Goal: Navigation & Orientation: Find specific page/section

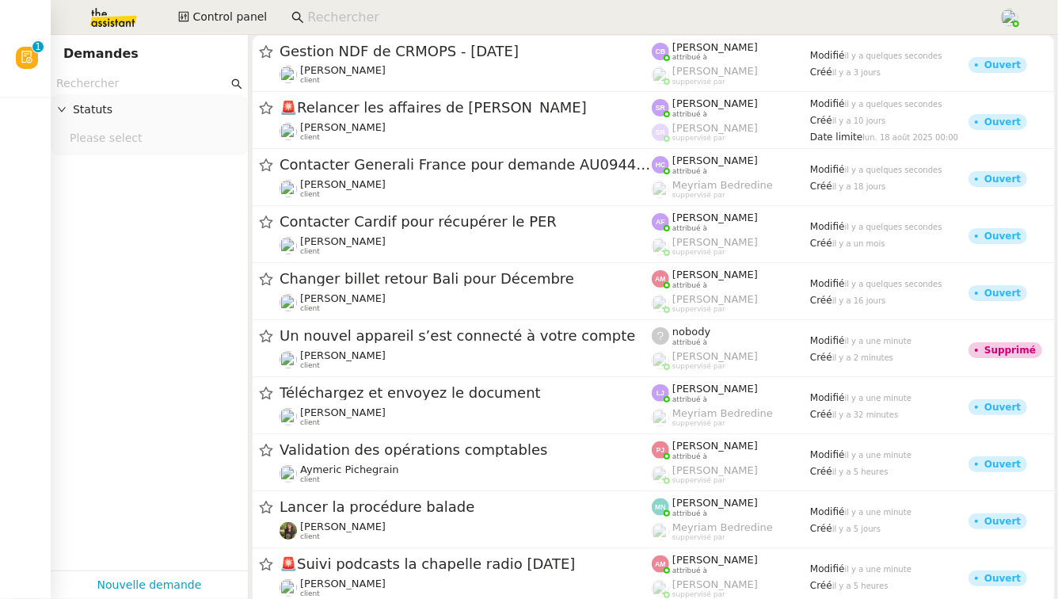
click at [321, 17] on input at bounding box center [645, 17] width 676 height 21
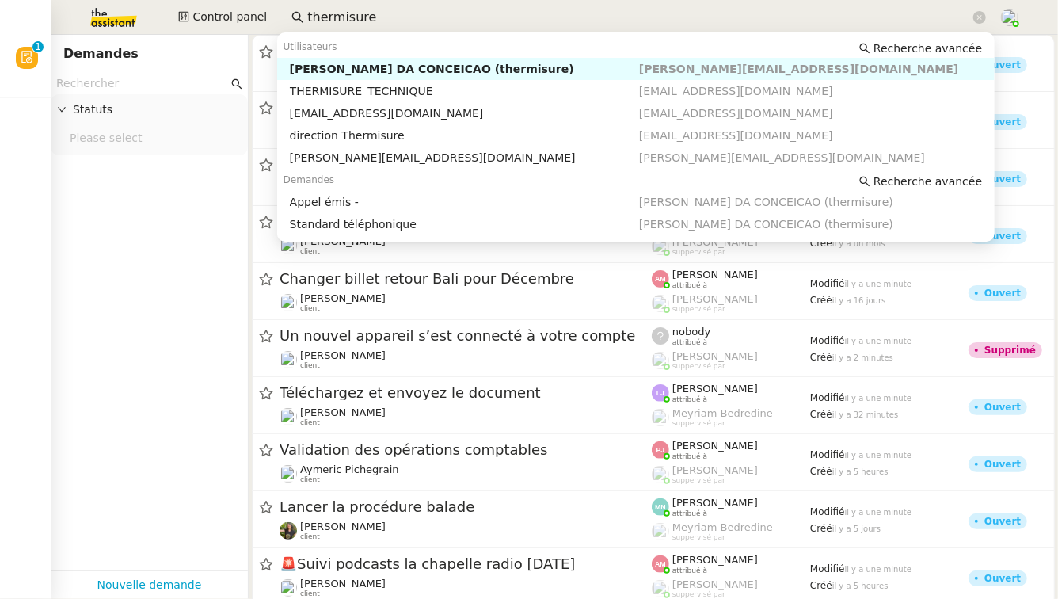
click at [362, 72] on div "[PERSON_NAME] DA CONCEICAO (thermisure)" at bounding box center [464, 69] width 349 height 14
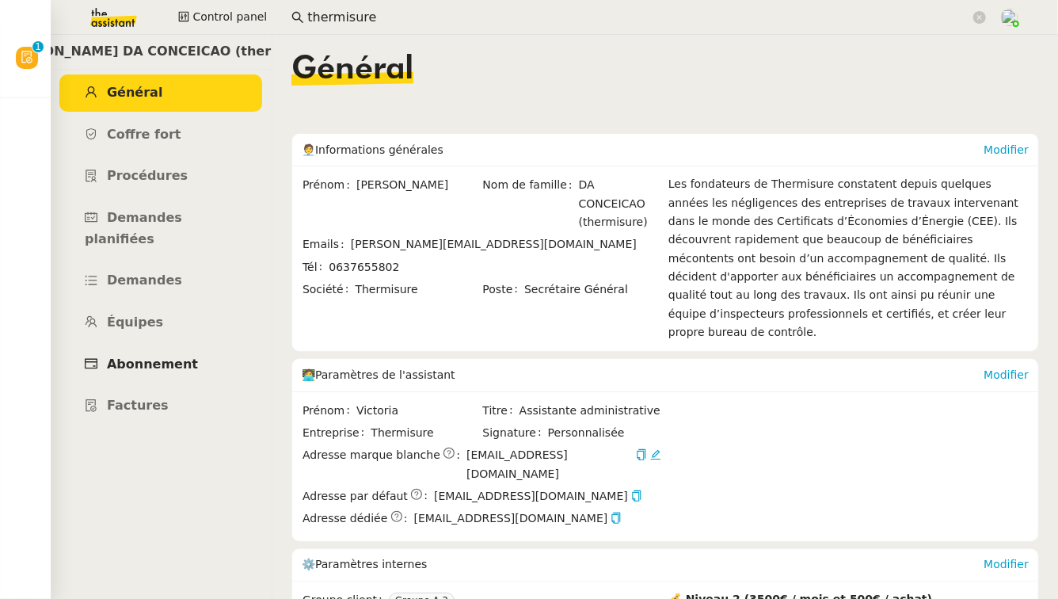
click at [155, 356] on span "Abonnement" at bounding box center [152, 363] width 91 height 15
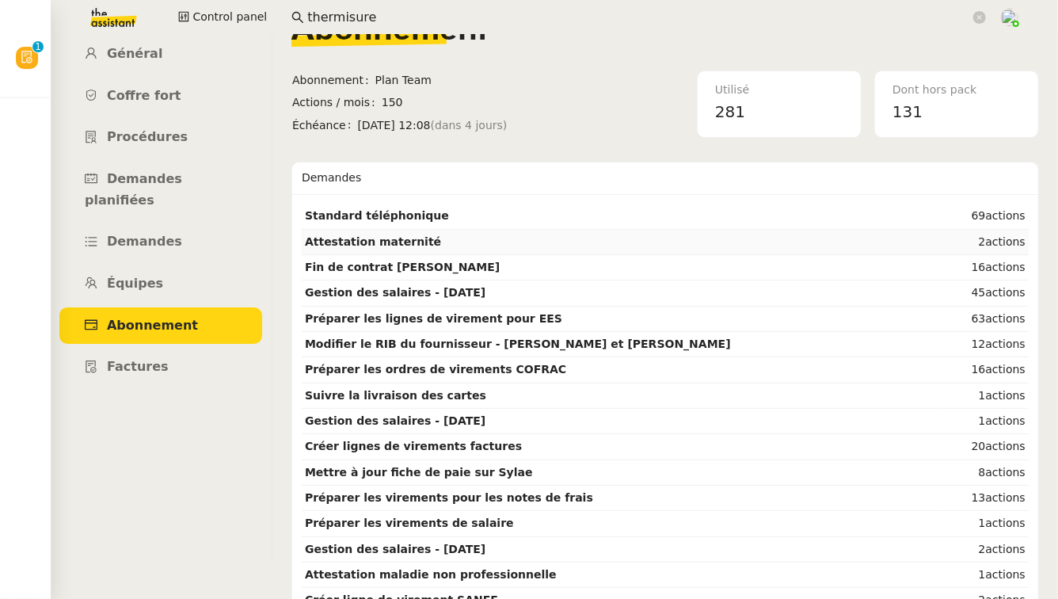
scroll to position [87, 0]
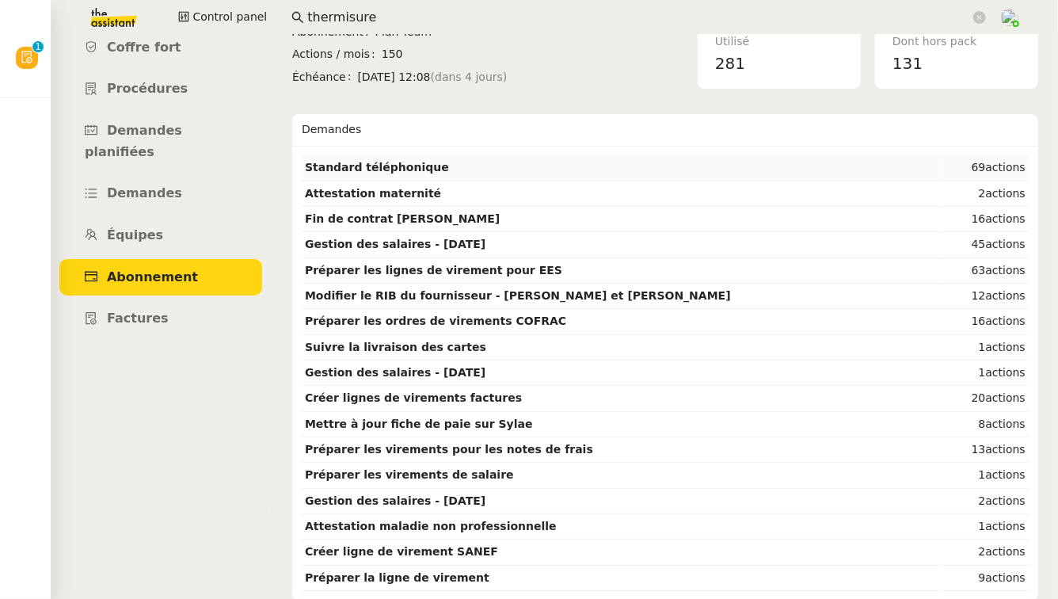
click at [605, 161] on td "Standard téléphonique" at bounding box center [621, 167] width 638 height 25
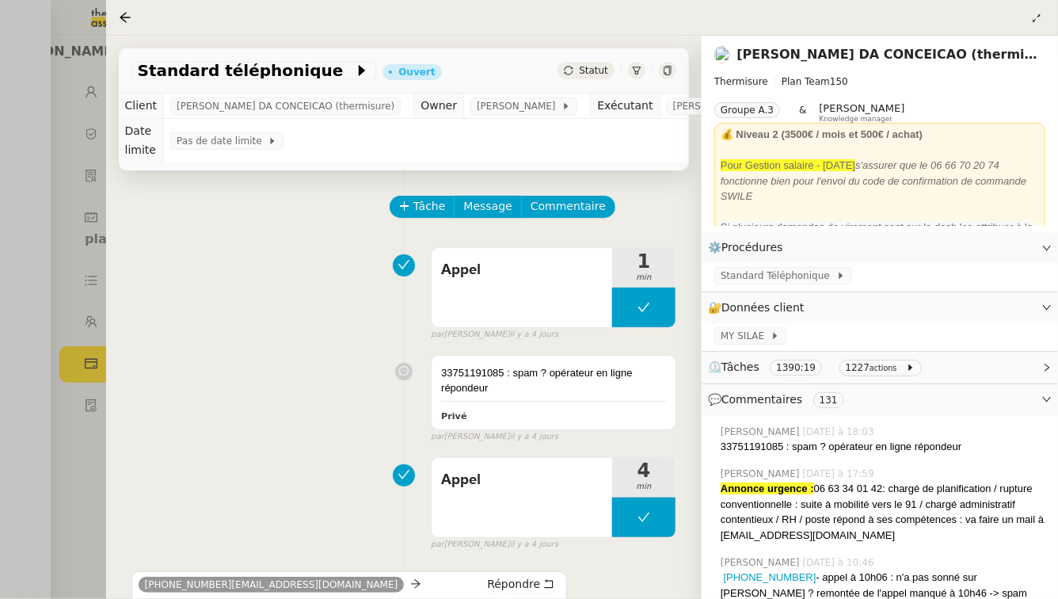
click at [29, 386] on div at bounding box center [529, 299] width 1058 height 599
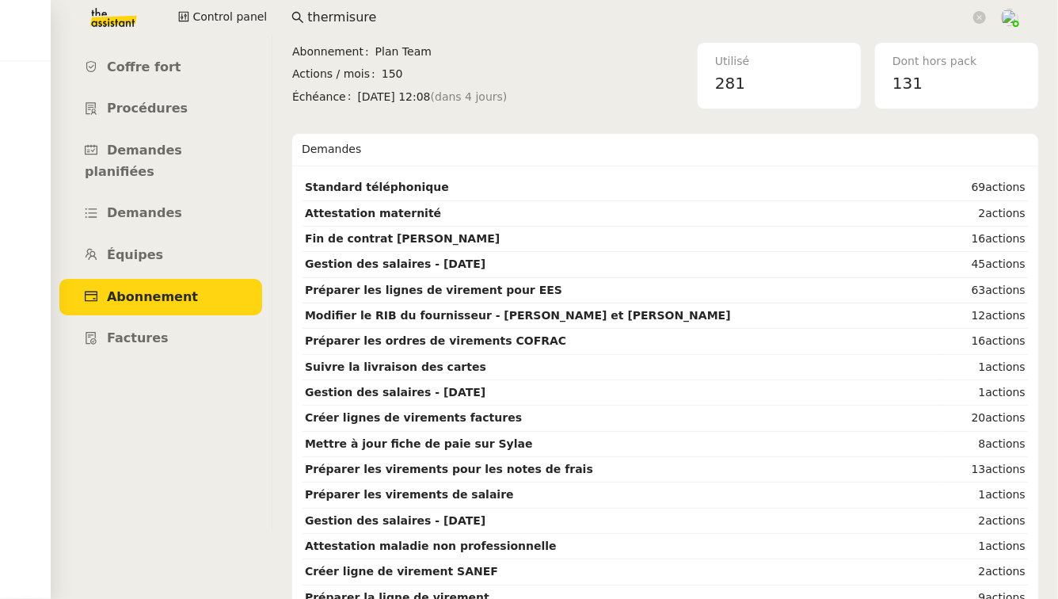
scroll to position [70, 0]
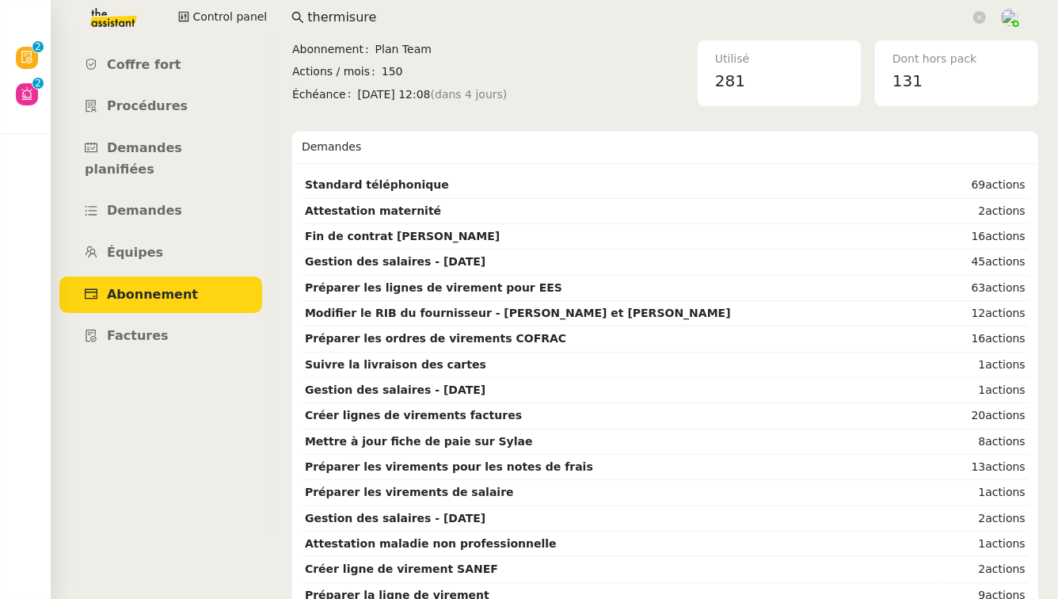
click at [364, 13] on input "thermisure" at bounding box center [638, 17] width 663 height 21
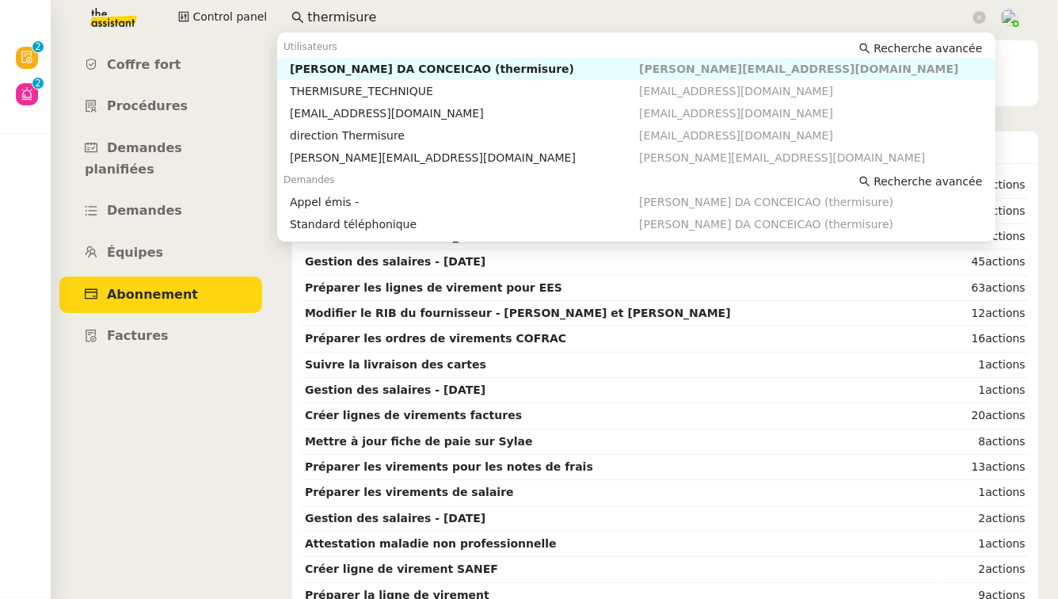
click at [364, 13] on input "thermisure" at bounding box center [638, 17] width 663 height 21
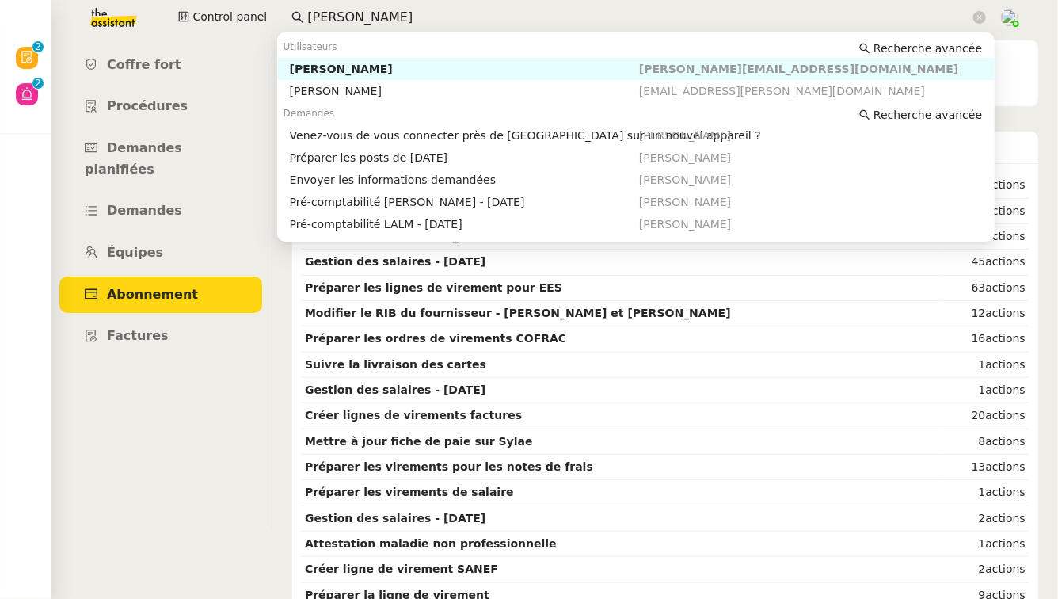
click at [359, 65] on div "[PERSON_NAME]" at bounding box center [464, 69] width 349 height 14
type input "[PERSON_NAME]"
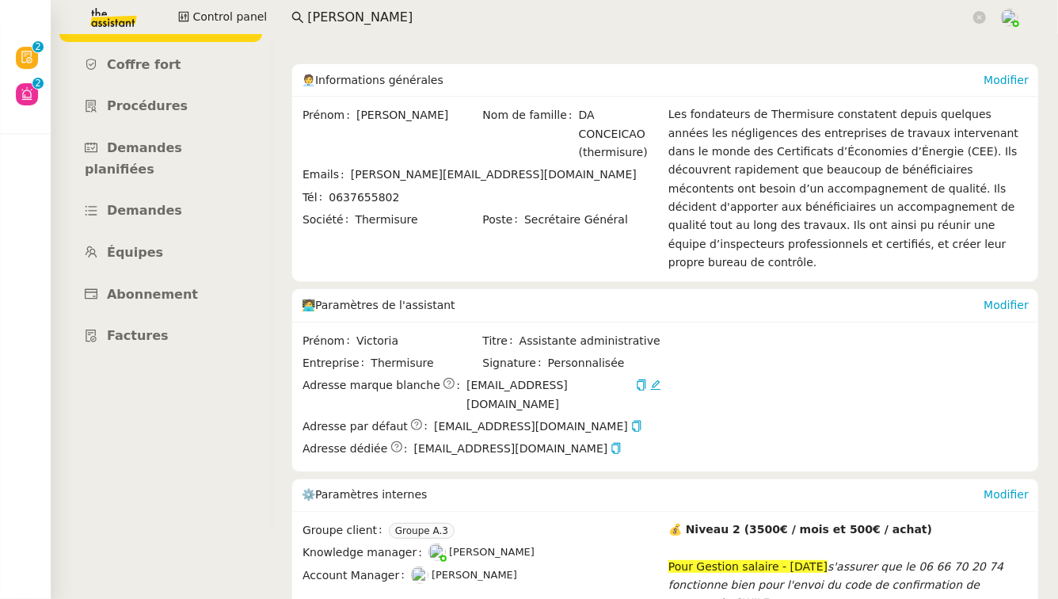
scroll to position [56, 0]
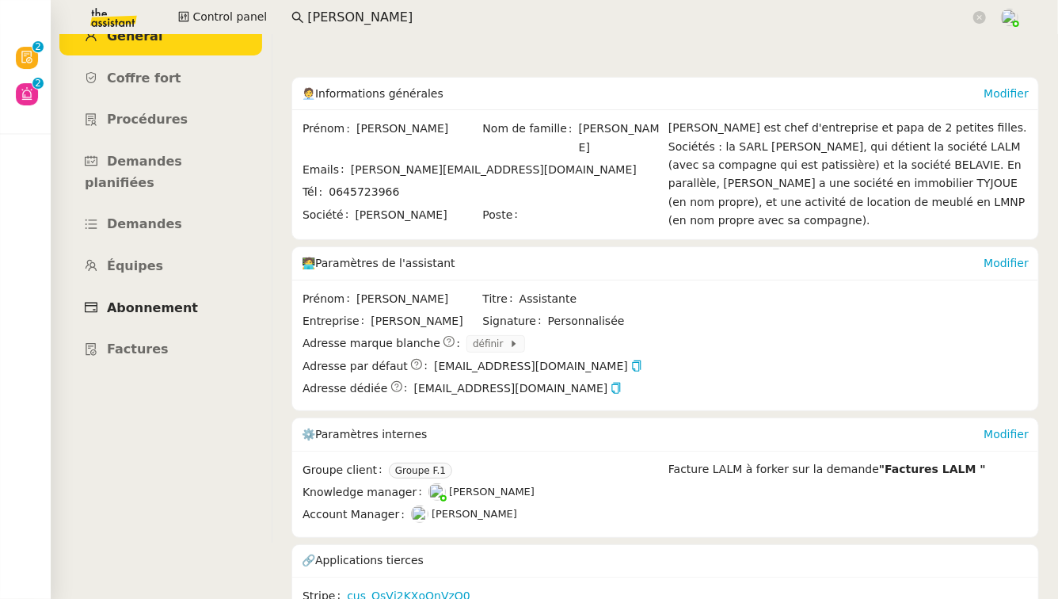
click at [158, 290] on link "Abonnement" at bounding box center [160, 308] width 203 height 37
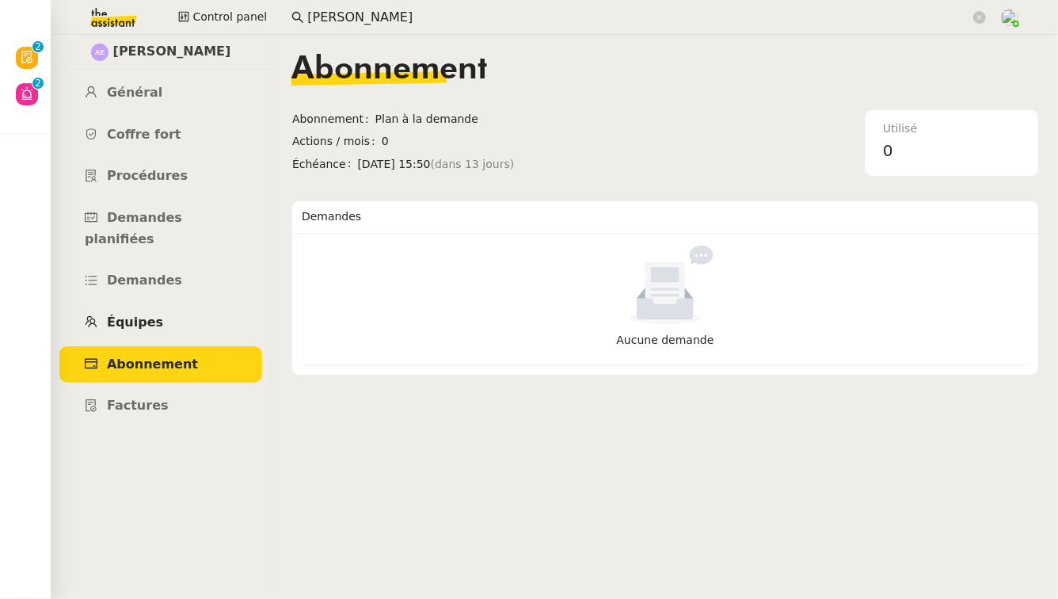
click at [147, 314] on span "Équipes" at bounding box center [135, 321] width 56 height 15
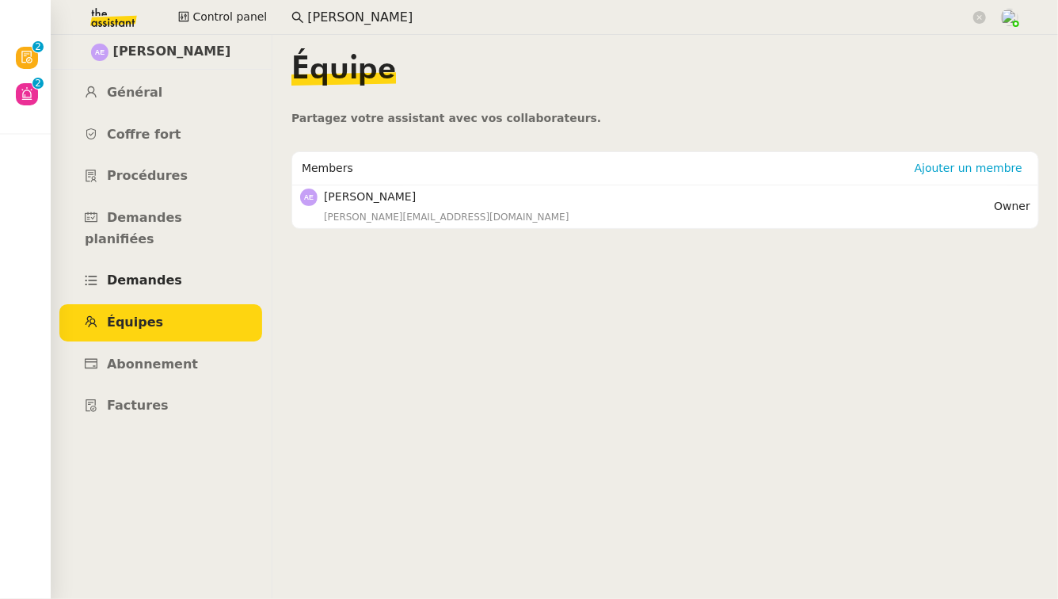
click at [154, 272] on link "Demandes" at bounding box center [160, 280] width 203 height 37
